Goal: Information Seeking & Learning: Learn about a topic

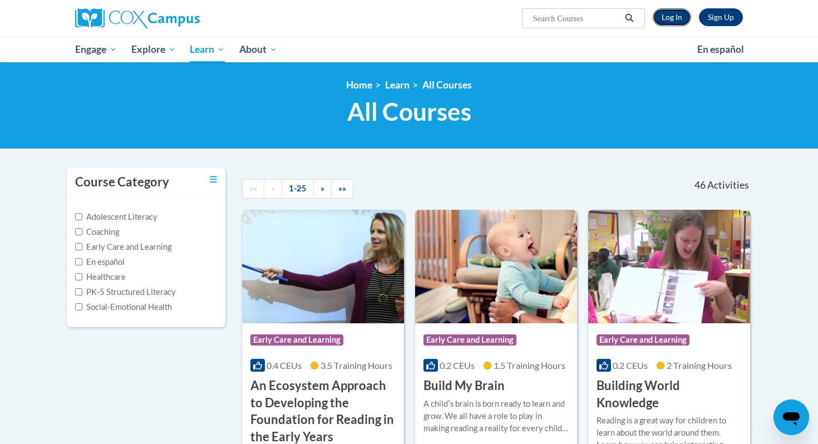
click at [676, 17] on link "Log In" at bounding box center [672, 17] width 38 height 18
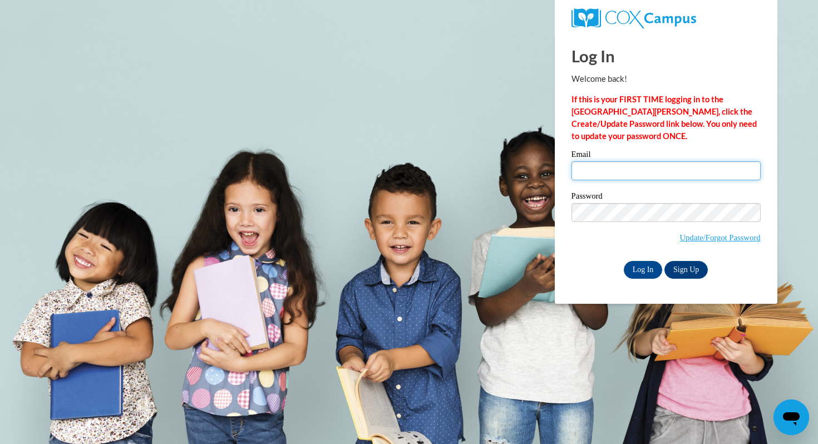
click at [617, 169] on input "Email" at bounding box center [666, 170] width 189 height 19
type input "kcorredo@waukesha.k12.wi.us"
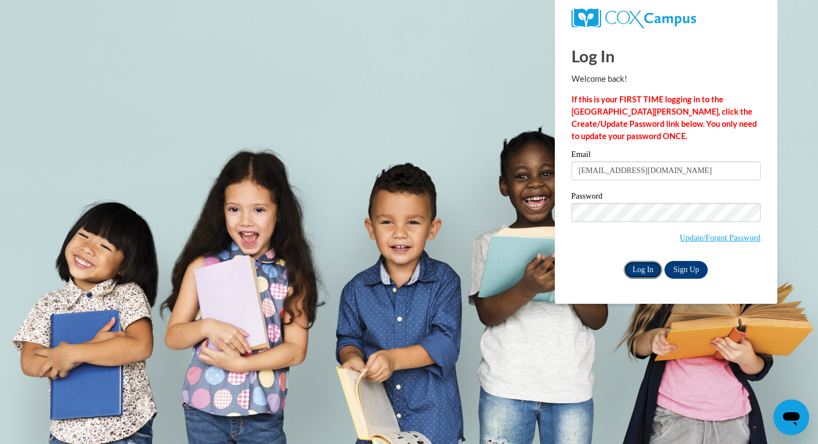
click at [637, 273] on input "Log In" at bounding box center [643, 270] width 39 height 18
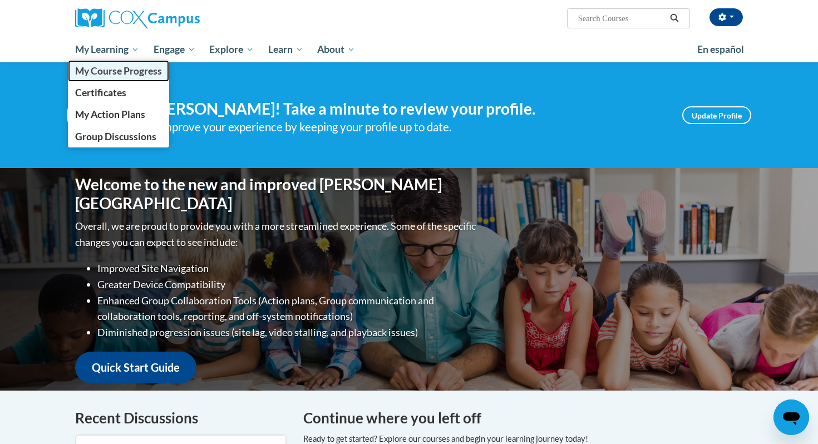
click at [131, 68] on span "My Course Progress" at bounding box center [118, 71] width 87 height 12
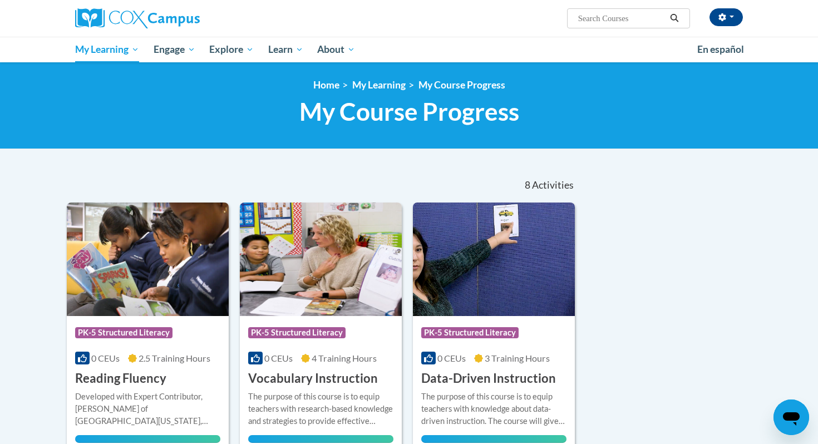
click at [613, 21] on input "Search..." at bounding box center [621, 18] width 89 height 13
type input "read aloud"
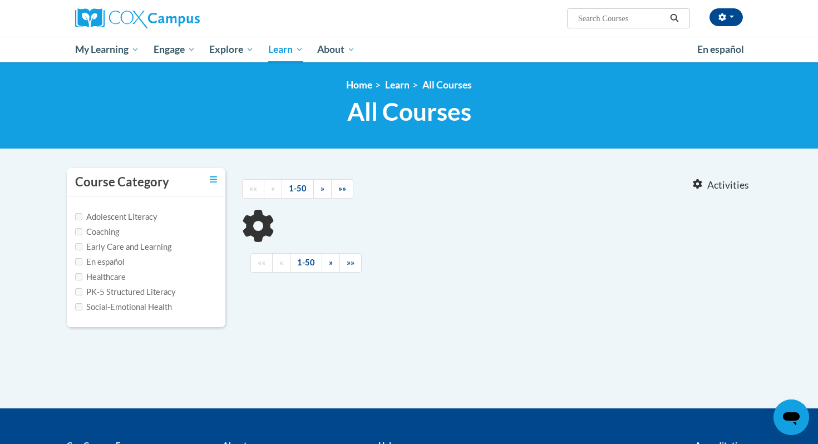
type input "read aloud"
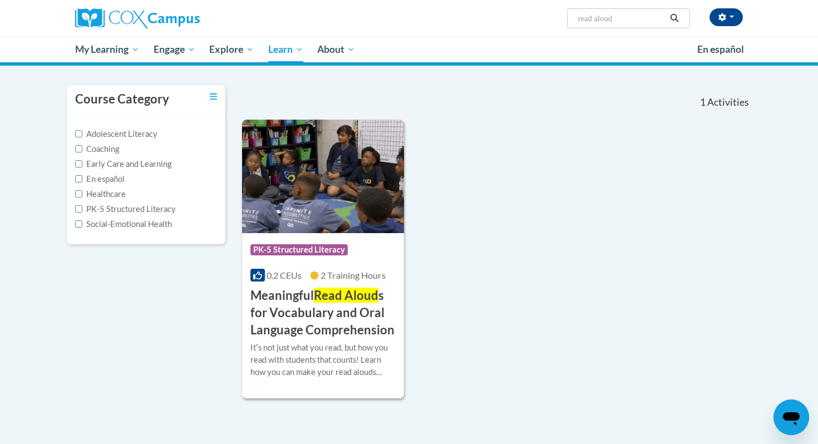
scroll to position [118, 0]
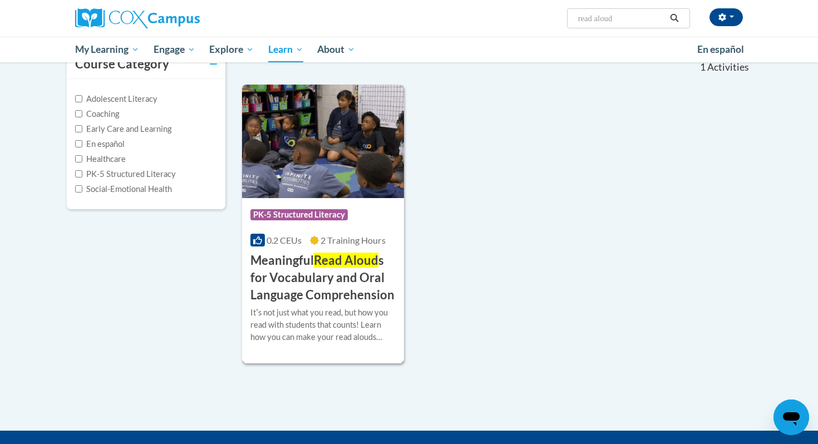
click at [324, 280] on h3 "Meaningful Read Aloud s for Vocabulary and Oral Language Comprehension" at bounding box center [322, 277] width 145 height 51
